Goal: Task Accomplishment & Management: Use online tool/utility

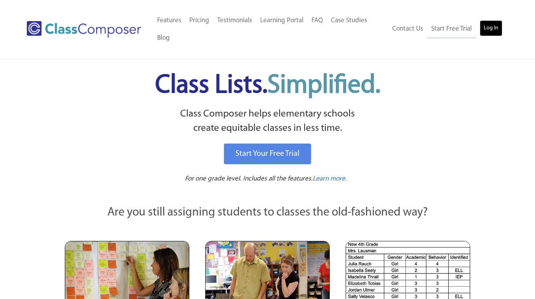
click at [497, 31] on link "Log In" at bounding box center [491, 28] width 23 height 16
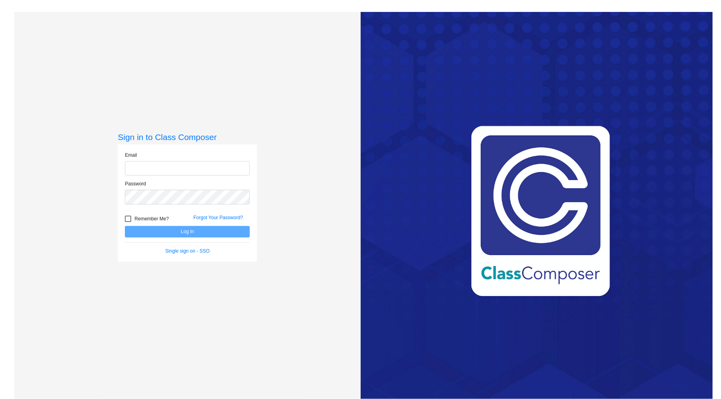
click at [227, 175] on input "email" at bounding box center [187, 168] width 125 height 15
type input "[PERSON_NAME][EMAIL_ADDRESS][PERSON_NAME][PERSON_NAME][DOMAIN_NAME]"
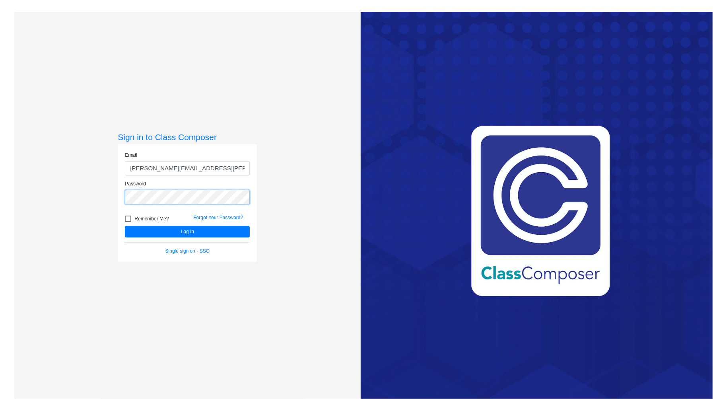
click at [125, 226] on button "Log In" at bounding box center [187, 232] width 125 height 12
click at [76, 199] on div "Sign in to Class Composer Email jessica.briere@kent.k12.wa.us Password Remember…" at bounding box center [187, 211] width 346 height 399
click at [125, 226] on button "Log In" at bounding box center [187, 232] width 125 height 12
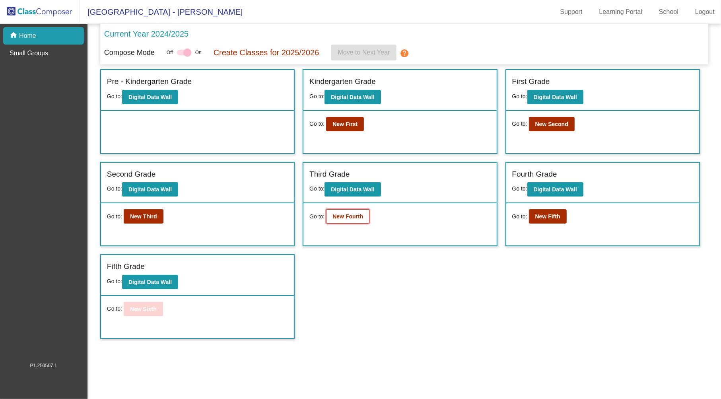
click at [343, 213] on b "New Fourth" at bounding box center [348, 216] width 31 height 6
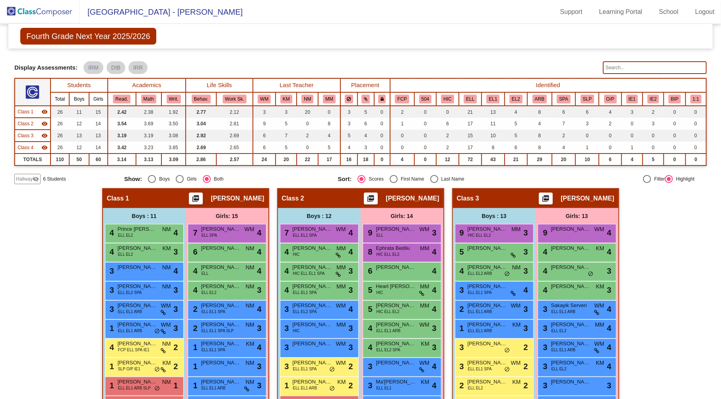
click at [643, 68] on input "text" at bounding box center [655, 67] width 104 height 13
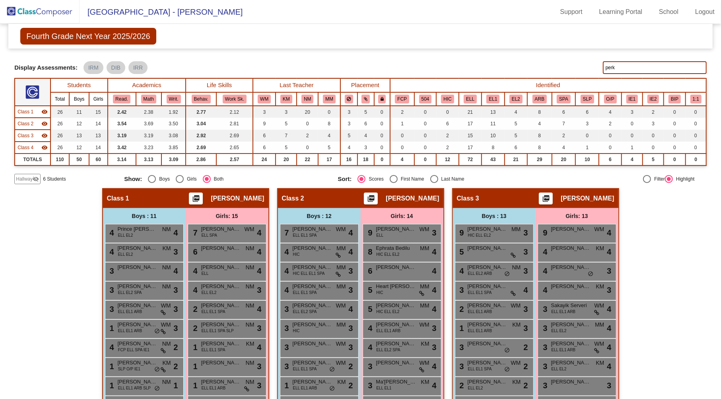
click at [628, 66] on input "perk" at bounding box center [655, 67] width 104 height 13
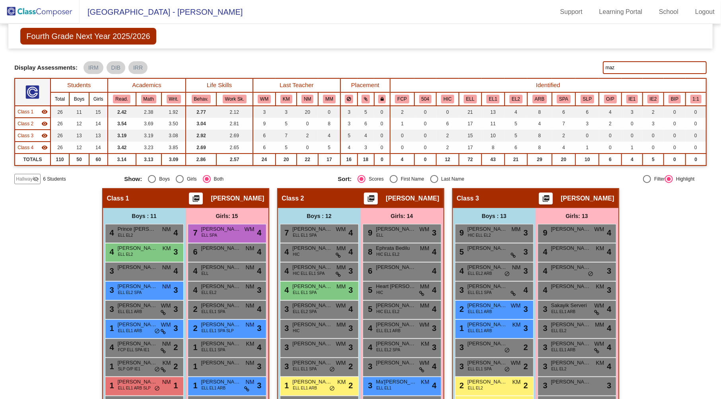
type input "mazz"
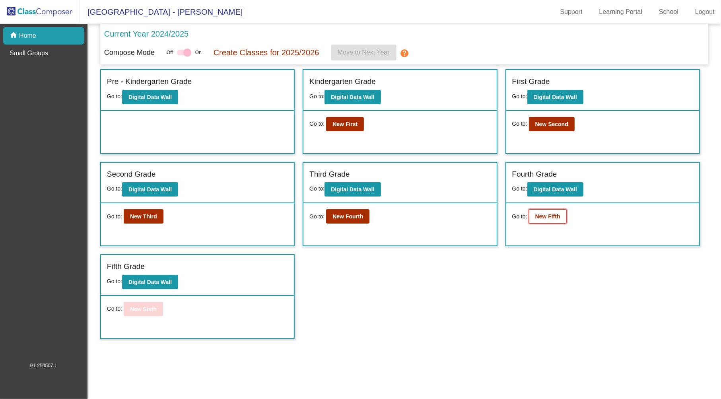
click at [543, 214] on b "New Fifth" at bounding box center [548, 216] width 25 height 6
